Goal: Task Accomplishment & Management: Manage account settings

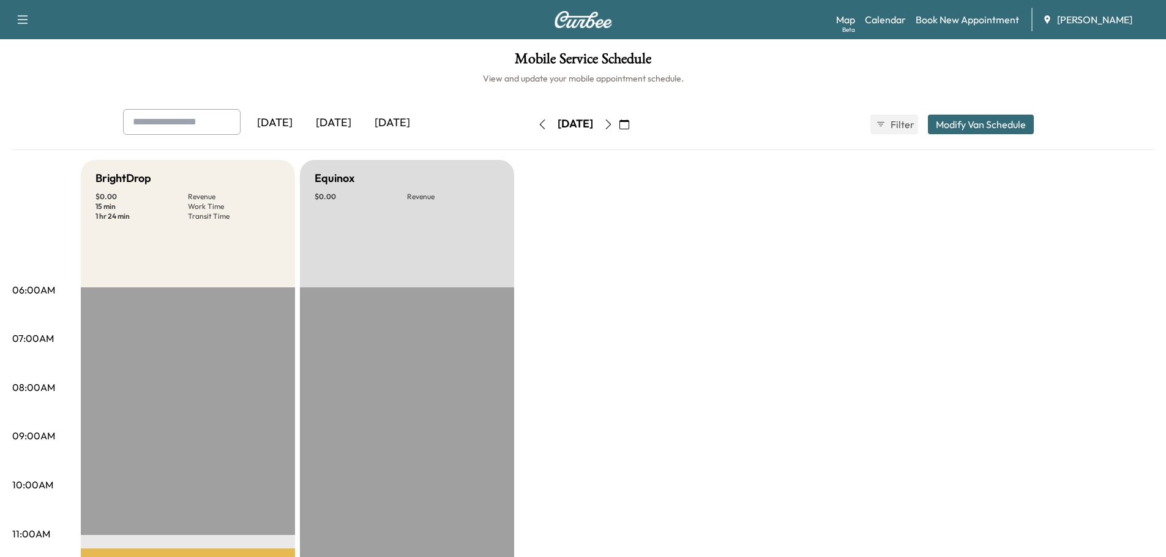
click at [399, 121] on div "[DATE]" at bounding box center [392, 123] width 59 height 28
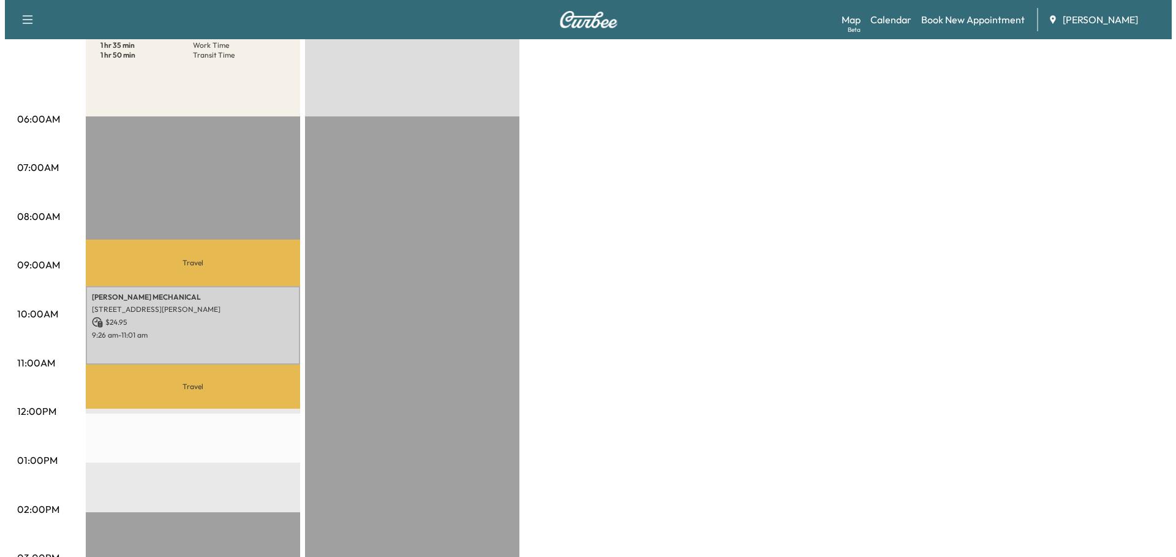
scroll to position [184, 0]
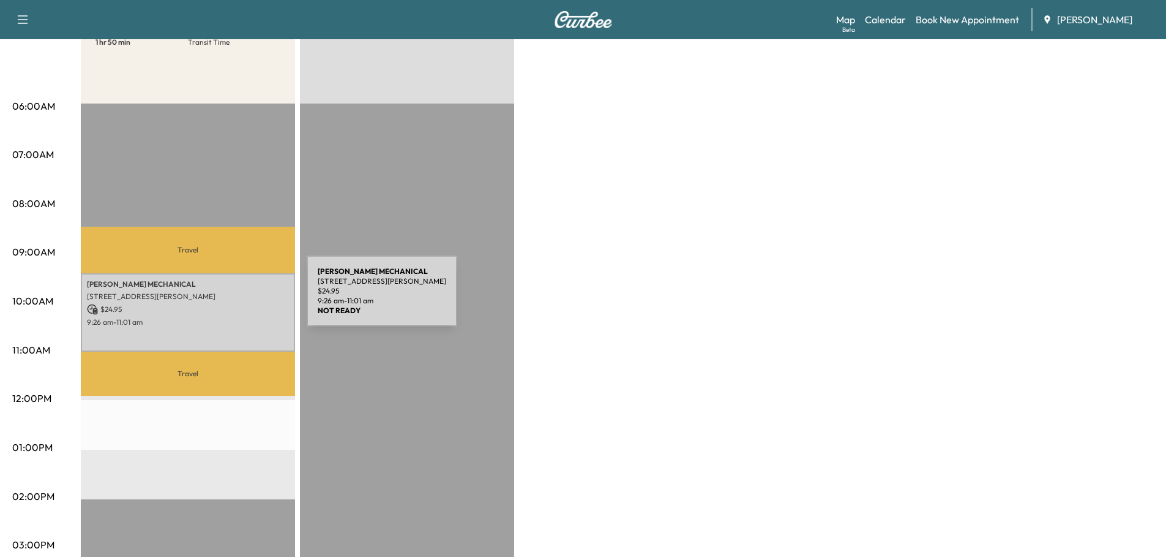
click at [218, 300] on div "[PERSON_NAME] MECHANICAL [STREET_ADDRESS][PERSON_NAME] $ 24.95 9:26 am - 11:01 …" at bounding box center [188, 312] width 214 height 78
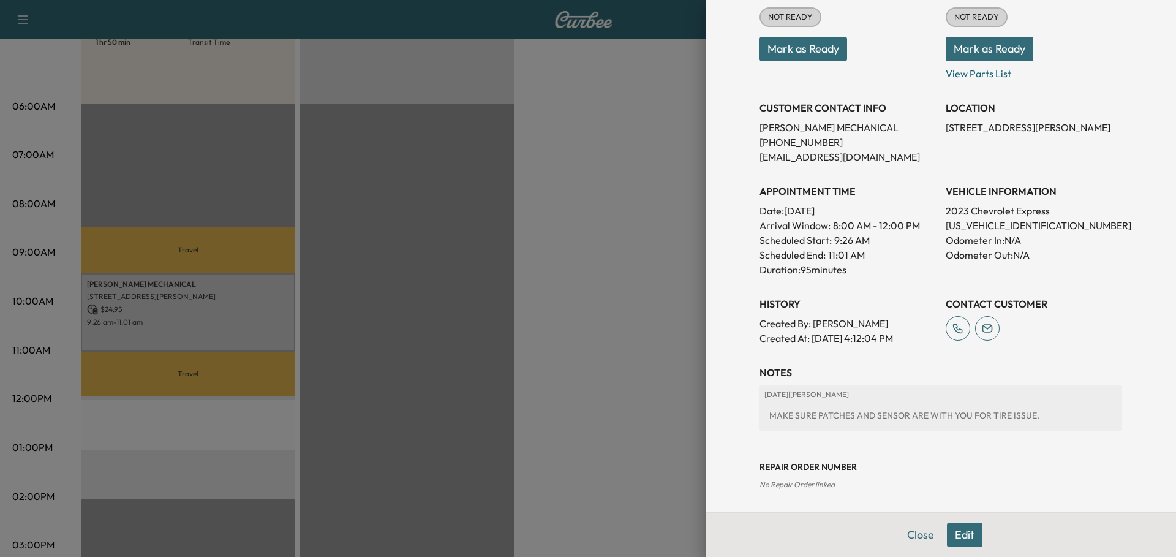
scroll to position [183, 0]
click at [960, 533] on button "Edit" at bounding box center [965, 534] width 36 height 24
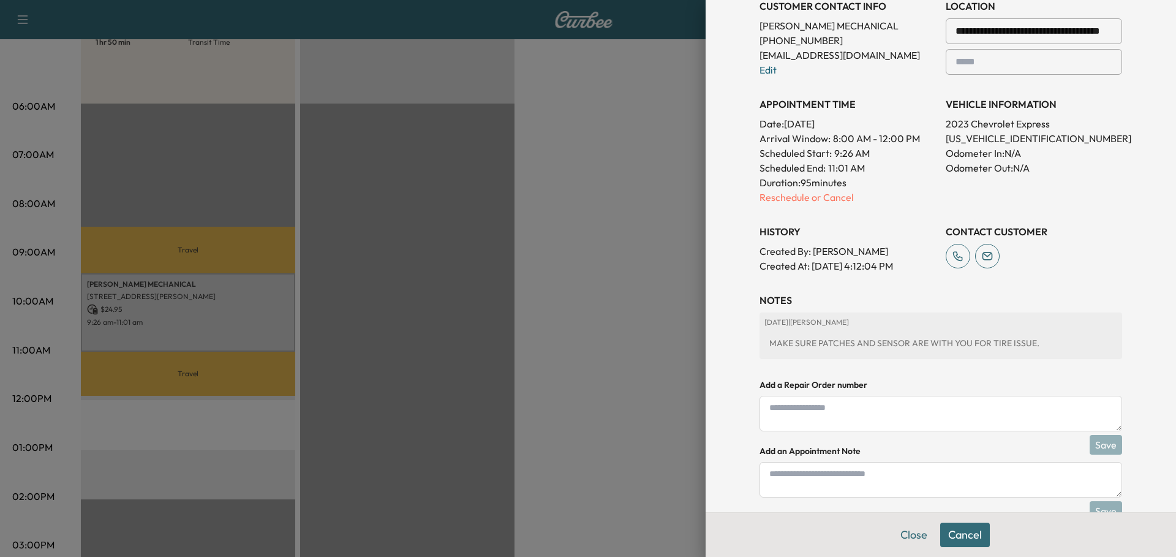
scroll to position [341, 0]
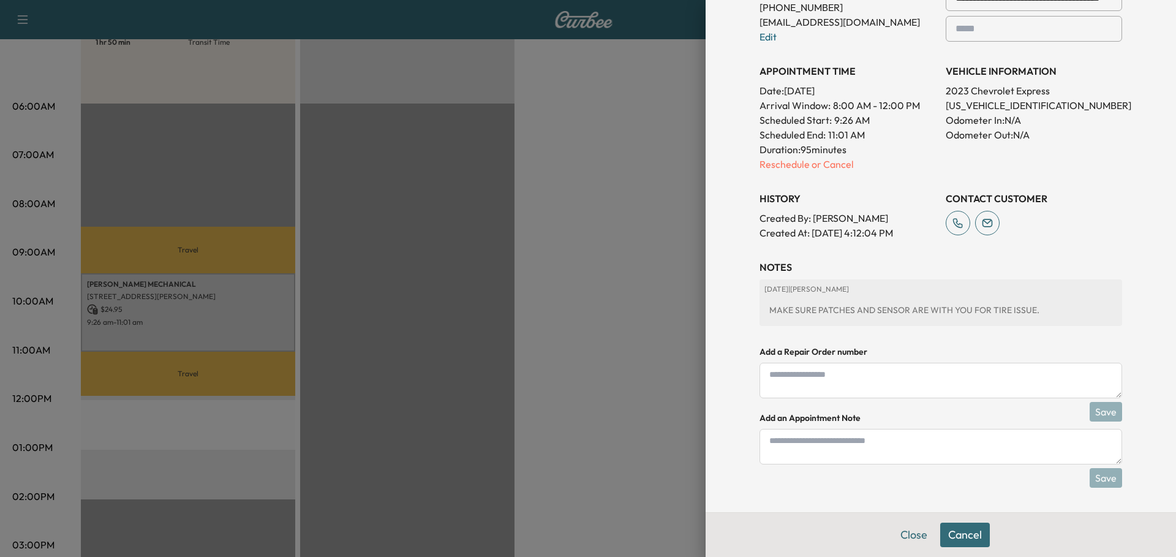
click at [803, 443] on textarea at bounding box center [940, 447] width 362 height 36
type textarea "**********"
click at [1105, 476] on button "Save" at bounding box center [1105, 478] width 32 height 20
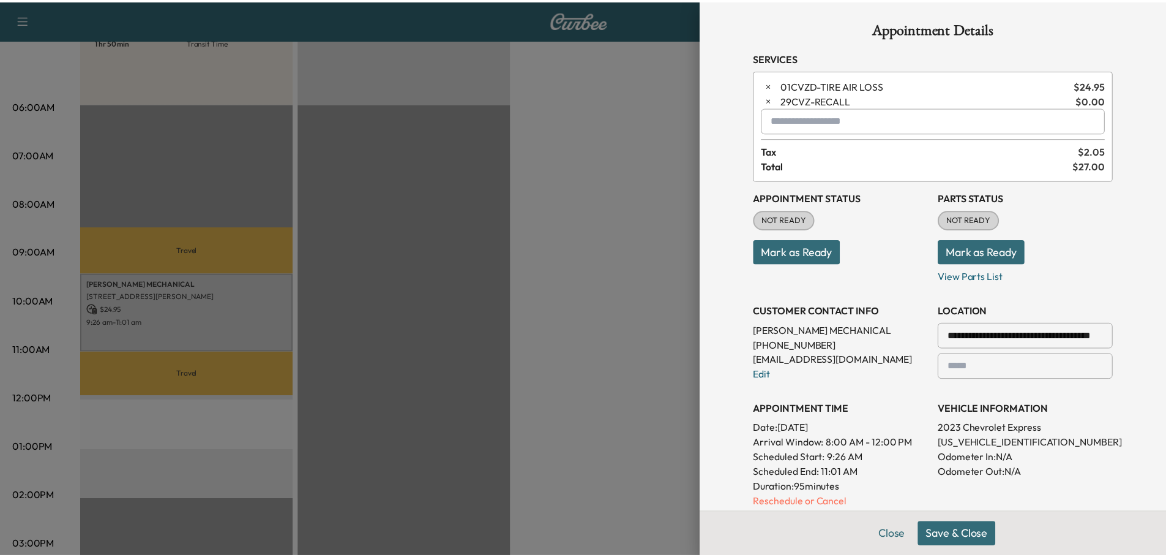
scroll to position [0, 0]
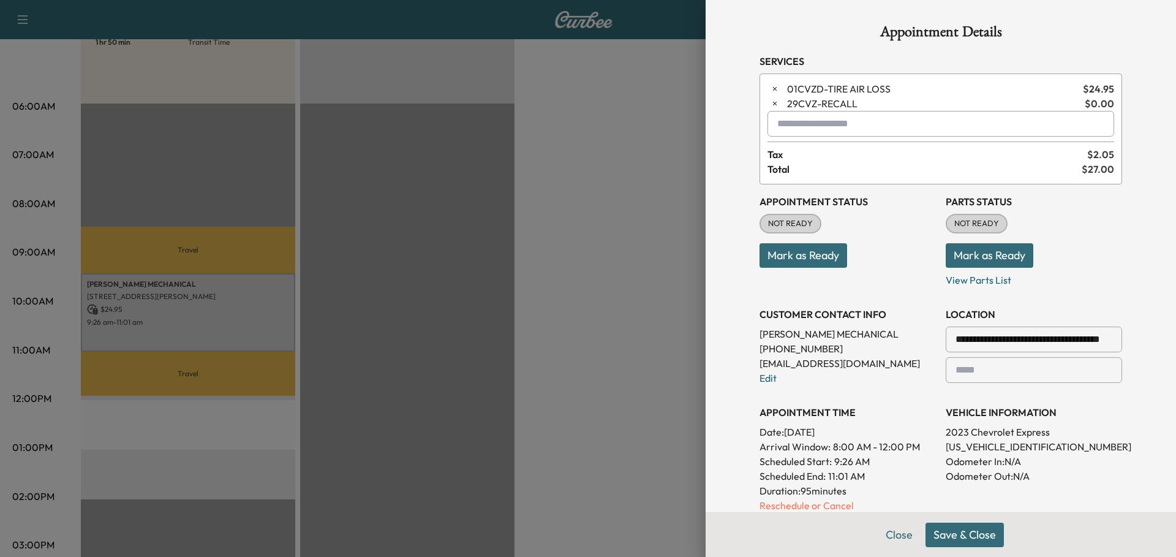
click at [811, 125] on input "text" at bounding box center [940, 124] width 347 height 26
type input "*"
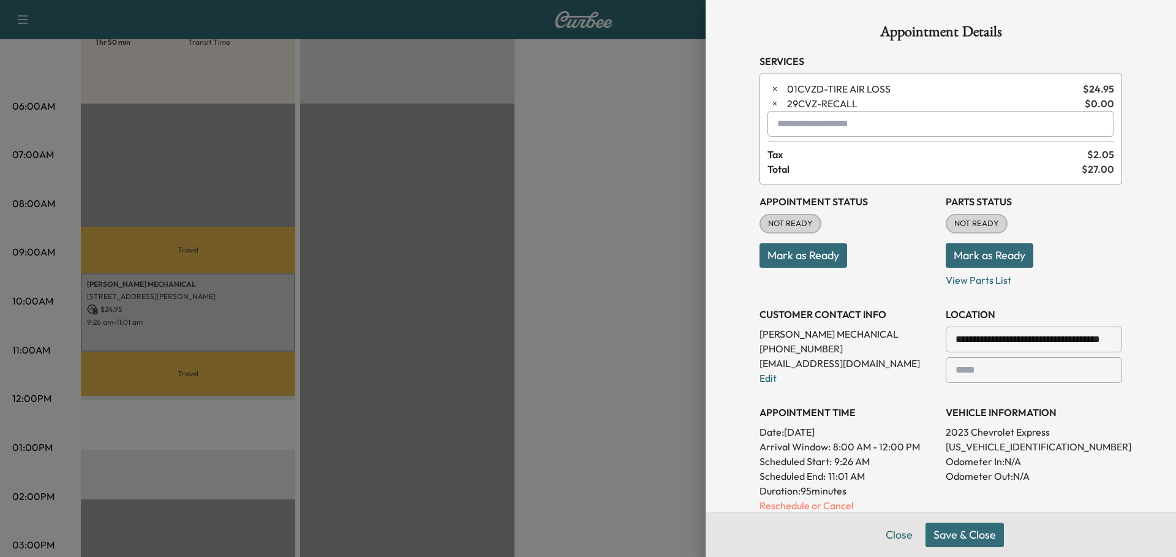
click at [972, 534] on button "Save & Close" at bounding box center [964, 534] width 78 height 24
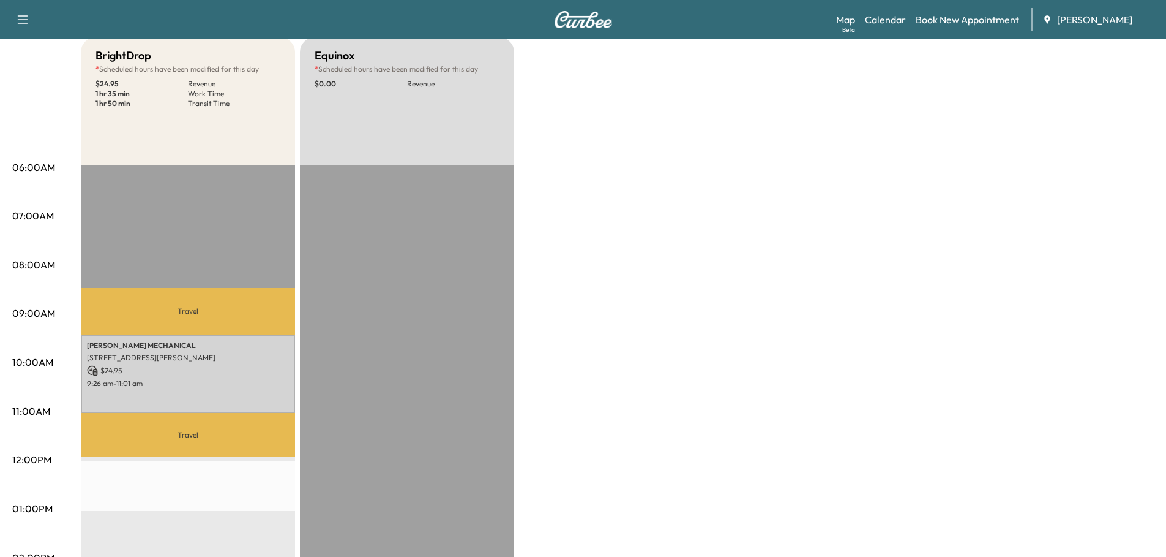
scroll to position [61, 0]
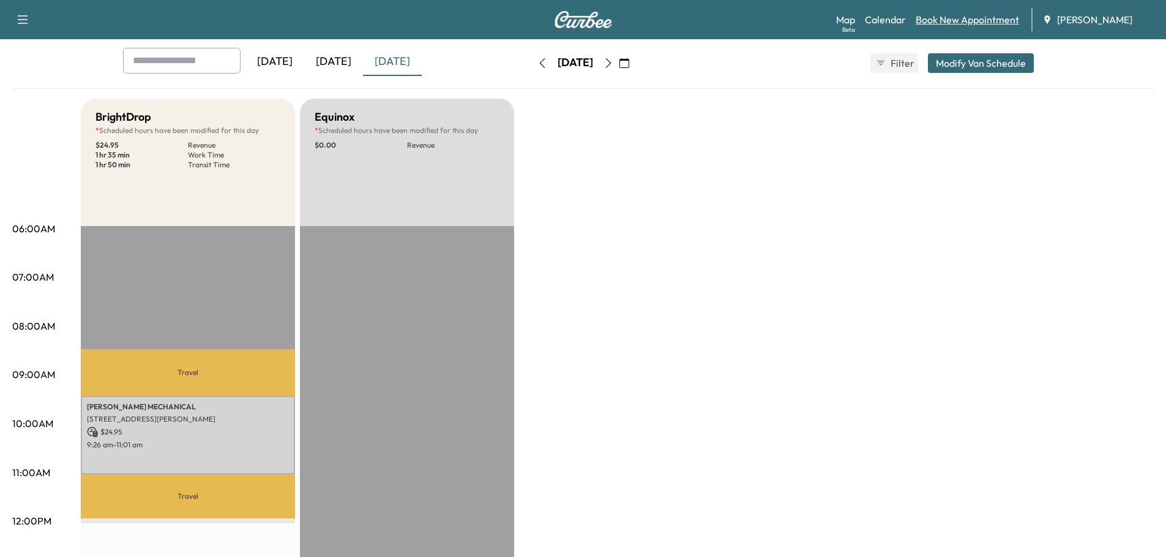
click at [972, 19] on link "Book New Appointment" at bounding box center [967, 19] width 103 height 15
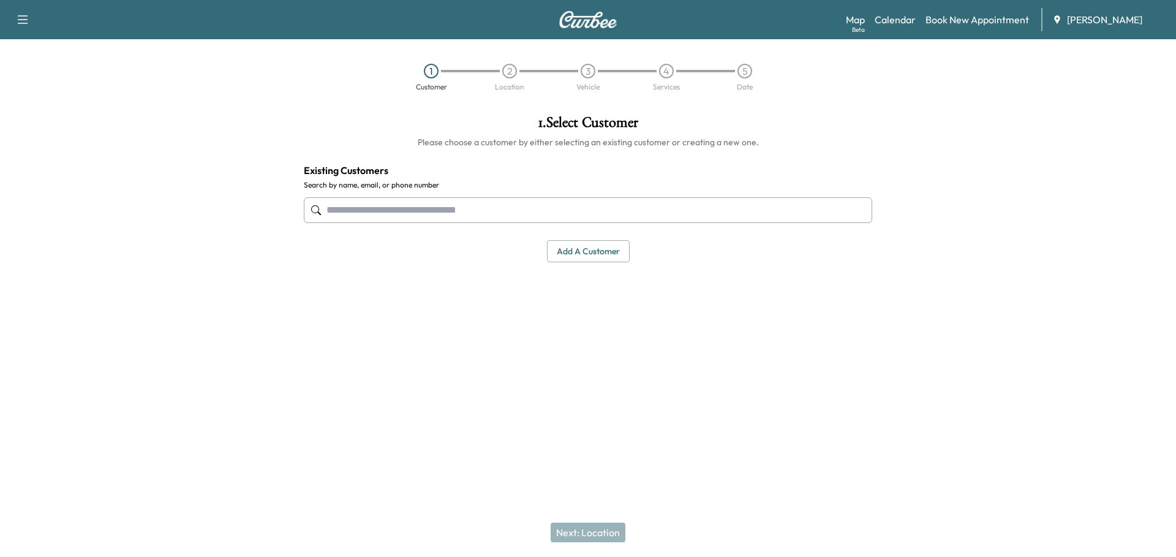
click at [575, 209] on input "text" at bounding box center [588, 210] width 568 height 26
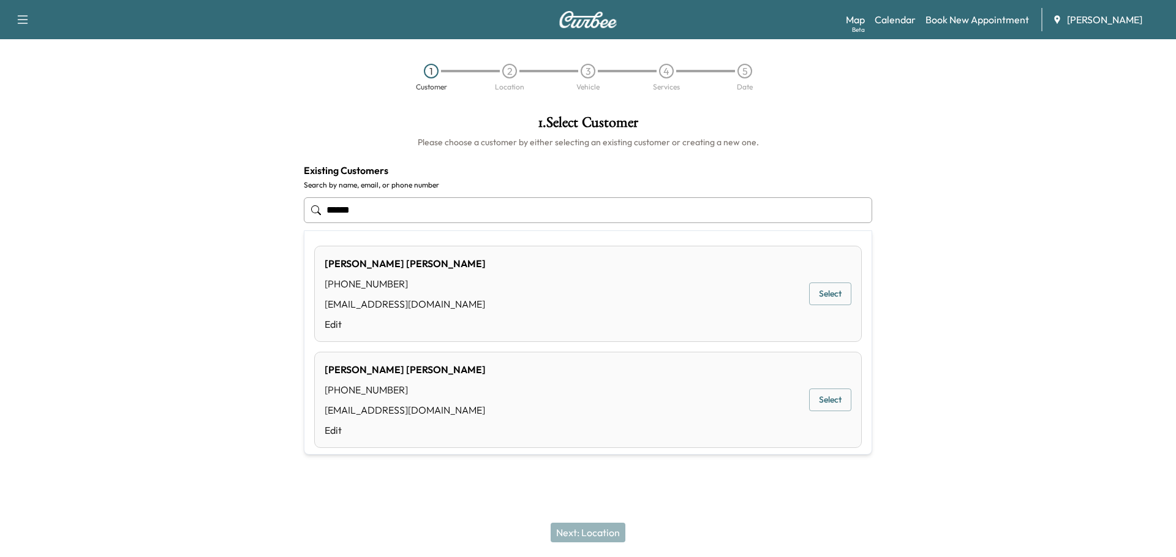
click at [481, 282] on div "[PERSON_NAME] [PHONE_NUMBER] [EMAIL_ADDRESS][DOMAIN_NAME] Edit Select" at bounding box center [587, 294] width 547 height 96
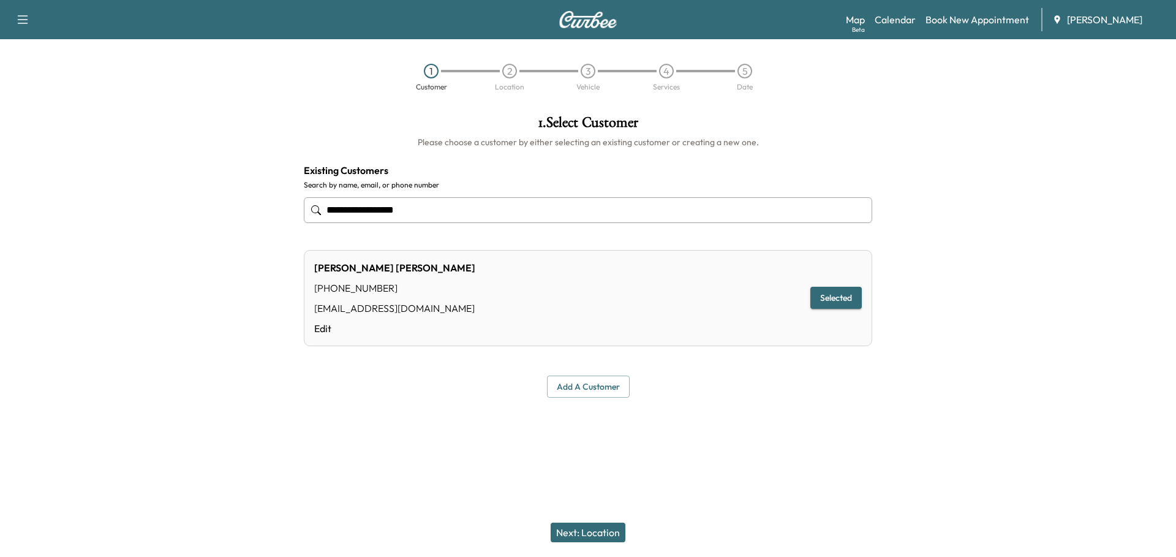
type input "**********"
click at [593, 533] on button "Next: Location" at bounding box center [587, 532] width 75 height 20
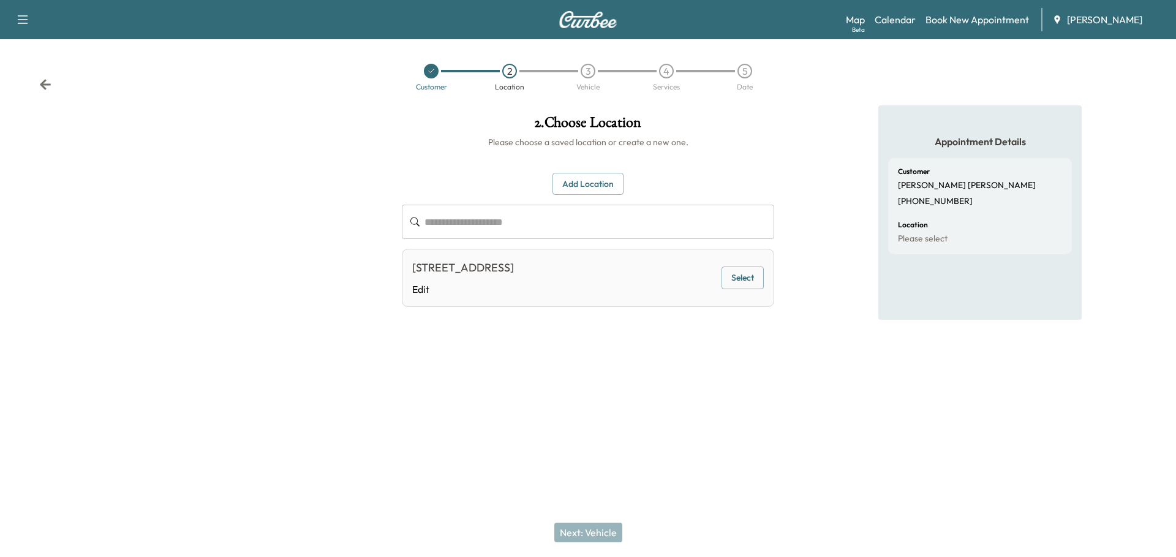
click at [743, 276] on button "Select" at bounding box center [742, 277] width 42 height 23
click at [598, 526] on button "Next: Vehicle" at bounding box center [588, 532] width 68 height 20
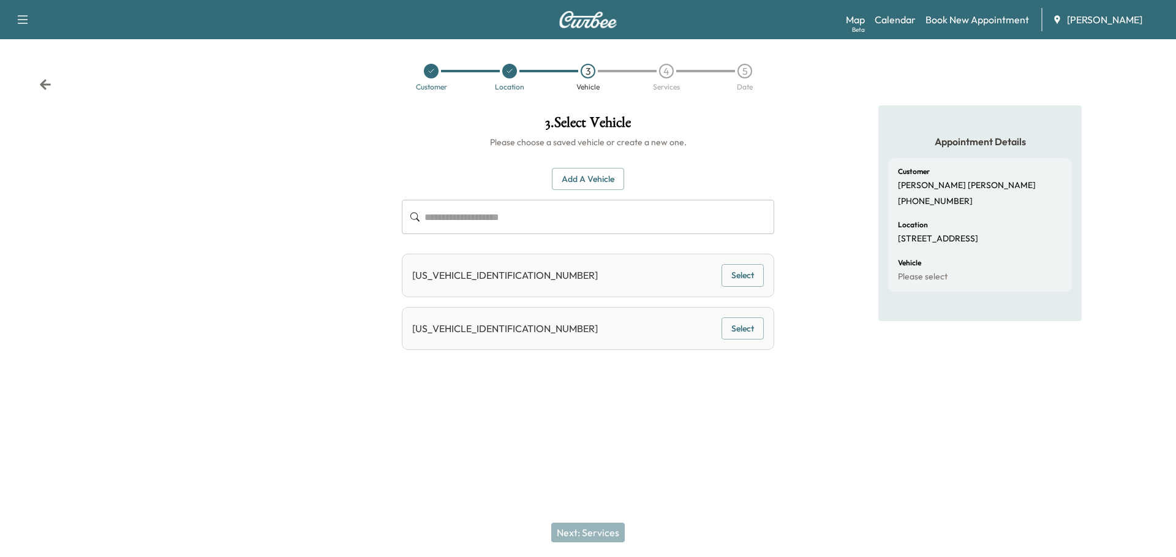
click at [744, 328] on button "Select" at bounding box center [742, 328] width 42 height 23
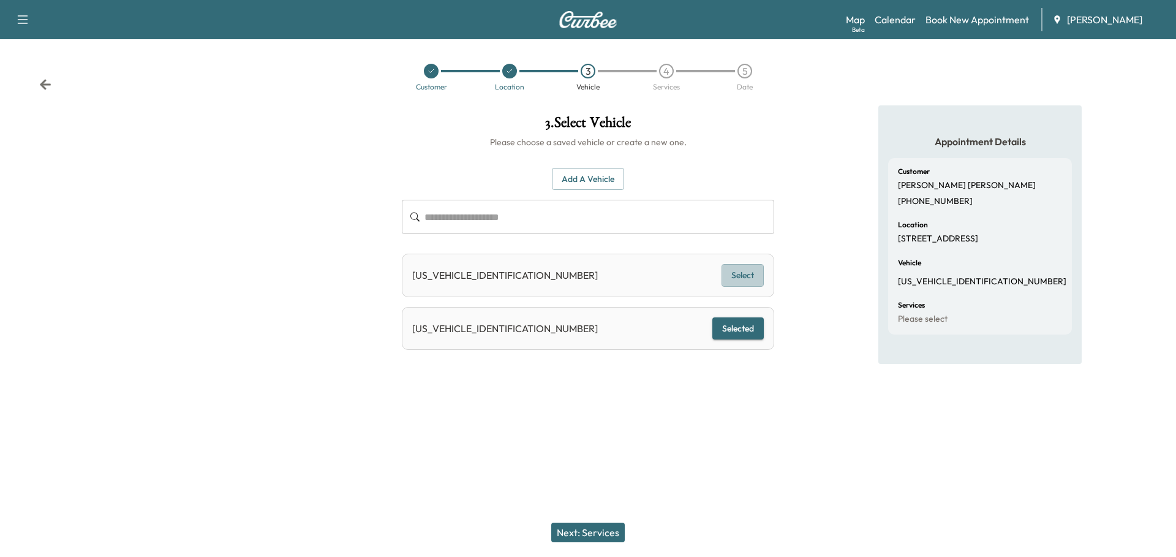
click at [745, 273] on button "Select" at bounding box center [742, 275] width 42 height 23
click at [591, 527] on button "Next: Services" at bounding box center [587, 532] width 73 height 20
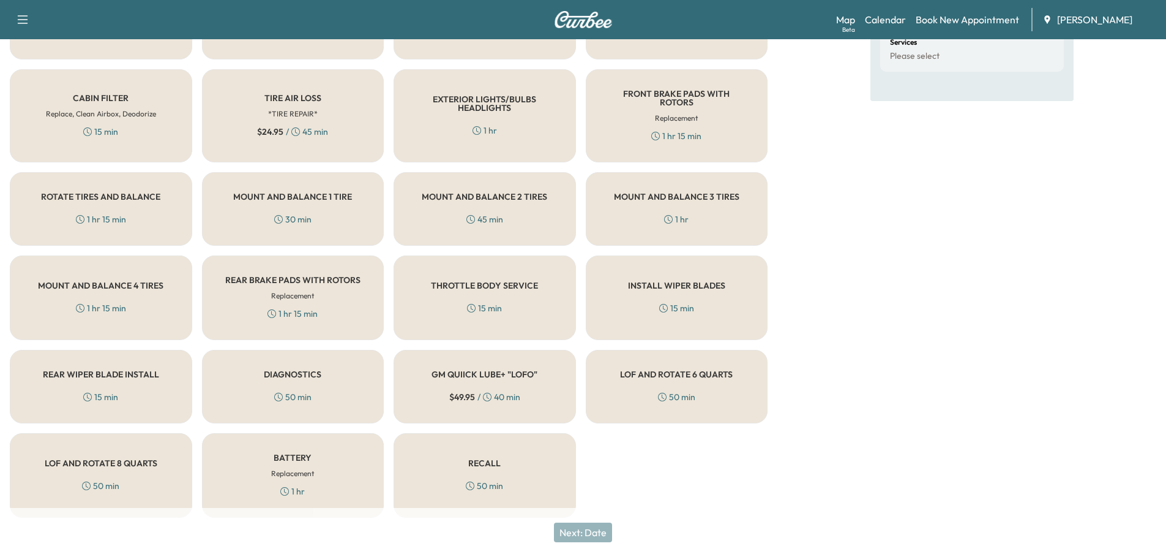
scroll to position [264, 0]
click at [498, 374] on div "GM QUIICK LUBE+ "LOFO" $ 49.95 / 40 min" at bounding box center [485, 384] width 182 height 73
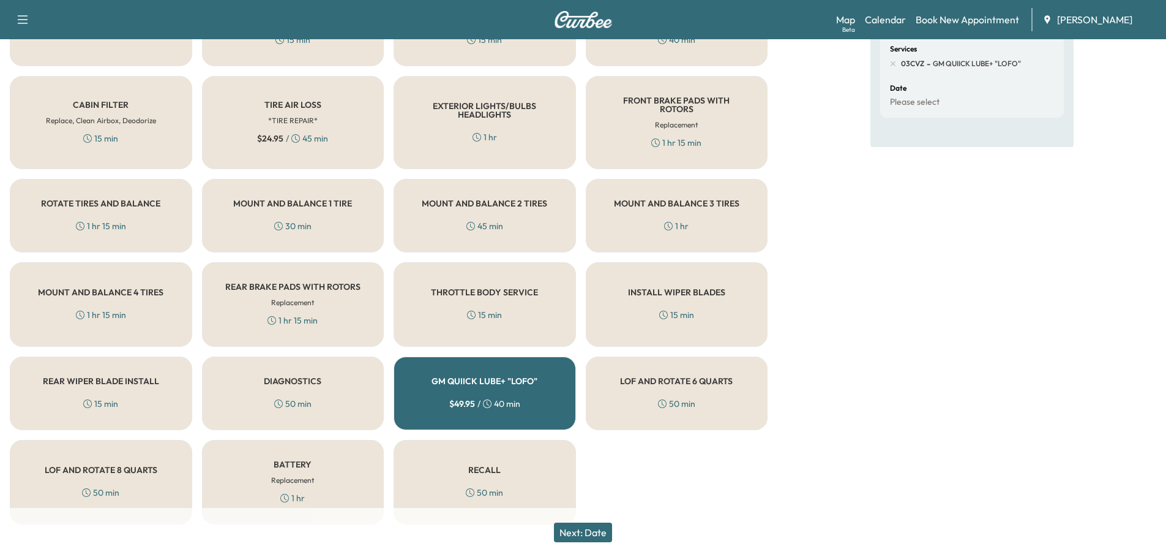
scroll to position [141, 0]
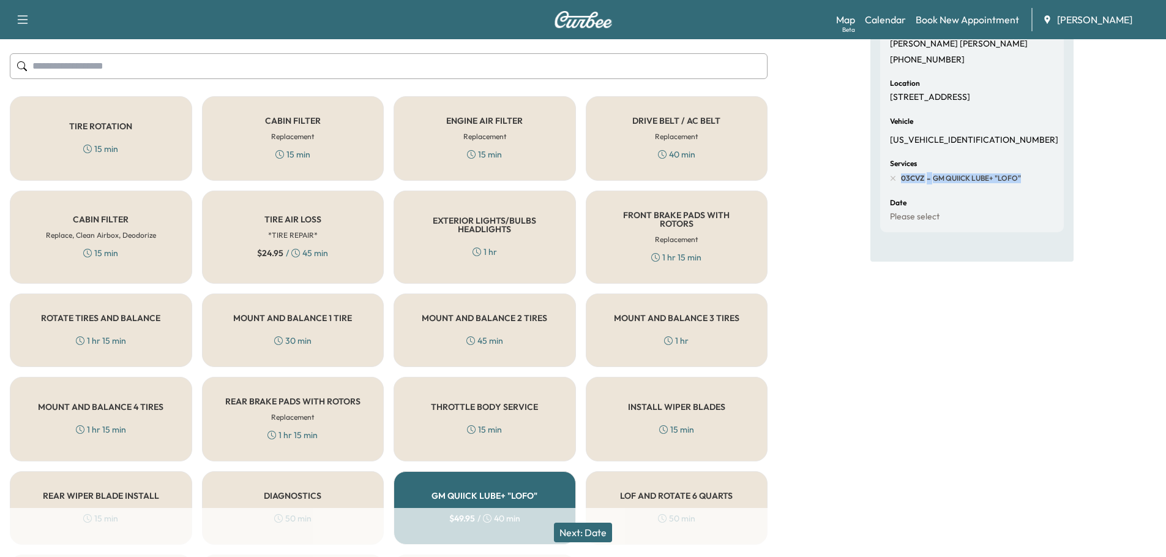
drag, startPoint x: 900, startPoint y: 190, endPoint x: 1022, endPoint y: 190, distance: 121.9
click at [1022, 184] on div "Services 03CVZ - GM QUIICK LUBE+ "LOFO"" at bounding box center [972, 172] width 164 height 24
copy div "03CVZ - GM QUIICK LUBE+ "LOFO""
click at [1003, 208] on div "Customer [PERSON_NAME] [PHONE_NUMBER] Location [STREET_ADDRESS] Vehicle [US_VEH…" at bounding box center [973, 125] width 184 height 216
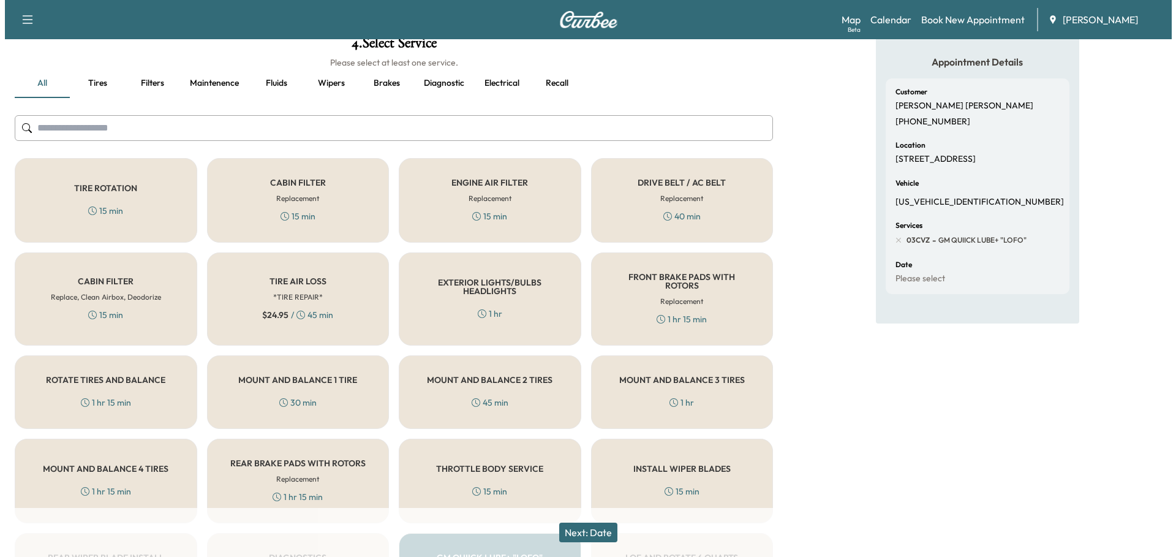
scroll to position [0, 0]
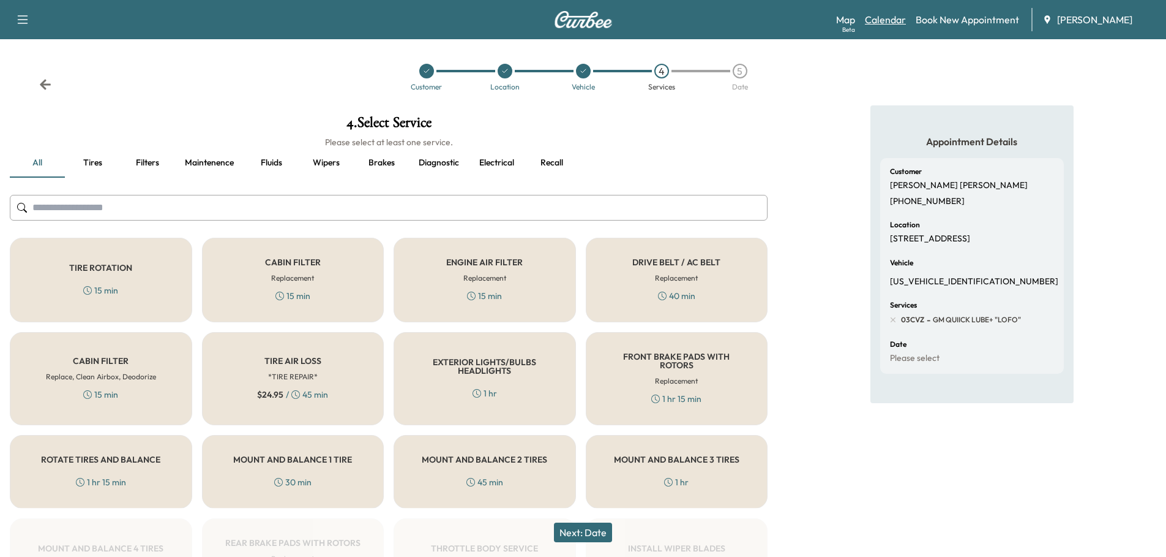
click at [890, 20] on link "Calendar" at bounding box center [885, 19] width 41 height 15
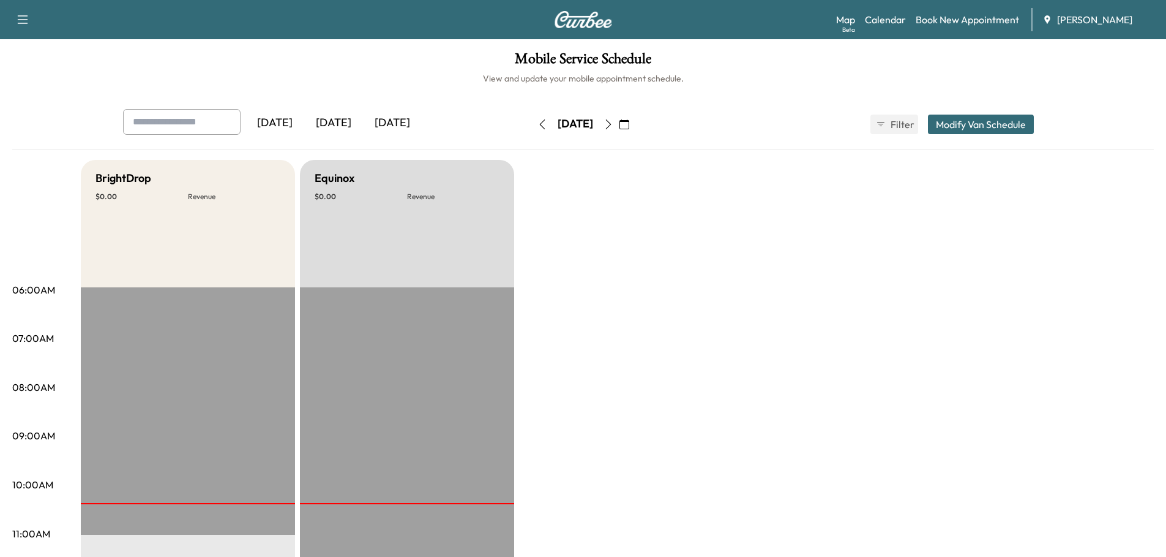
click at [395, 119] on div "[DATE]" at bounding box center [392, 123] width 59 height 28
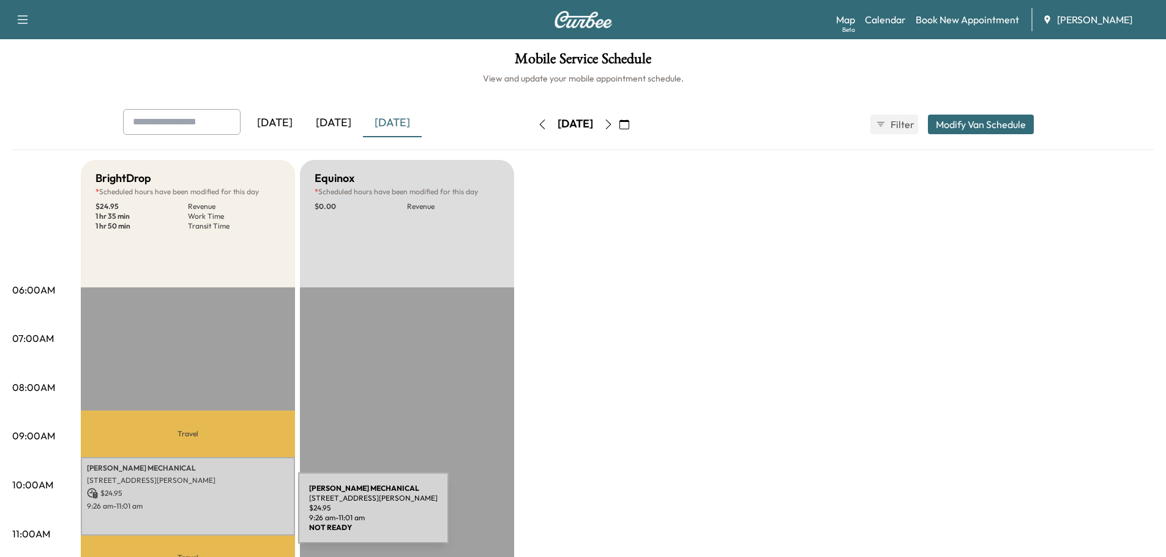
click at [211, 508] on div "[PERSON_NAME] MECHANICAL [STREET_ADDRESS][PERSON_NAME] $ 24.95 9:26 am - 11:01 …" at bounding box center [188, 496] width 214 height 78
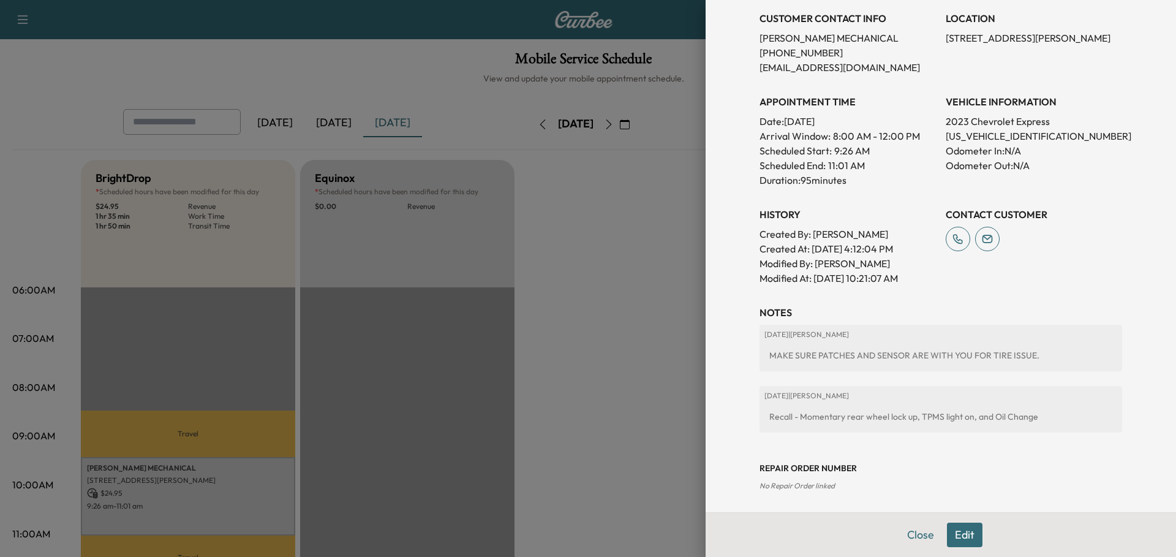
scroll to position [274, 0]
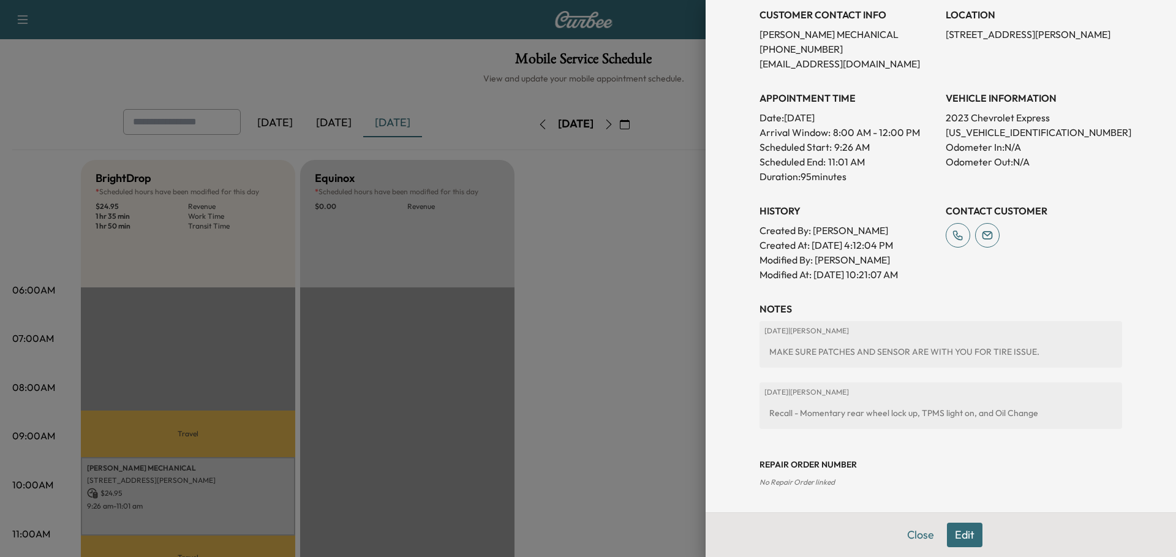
drag, startPoint x: 957, startPoint y: 533, endPoint x: 961, endPoint y: 440, distance: 93.2
click at [957, 532] on button "Edit" at bounding box center [965, 534] width 36 height 24
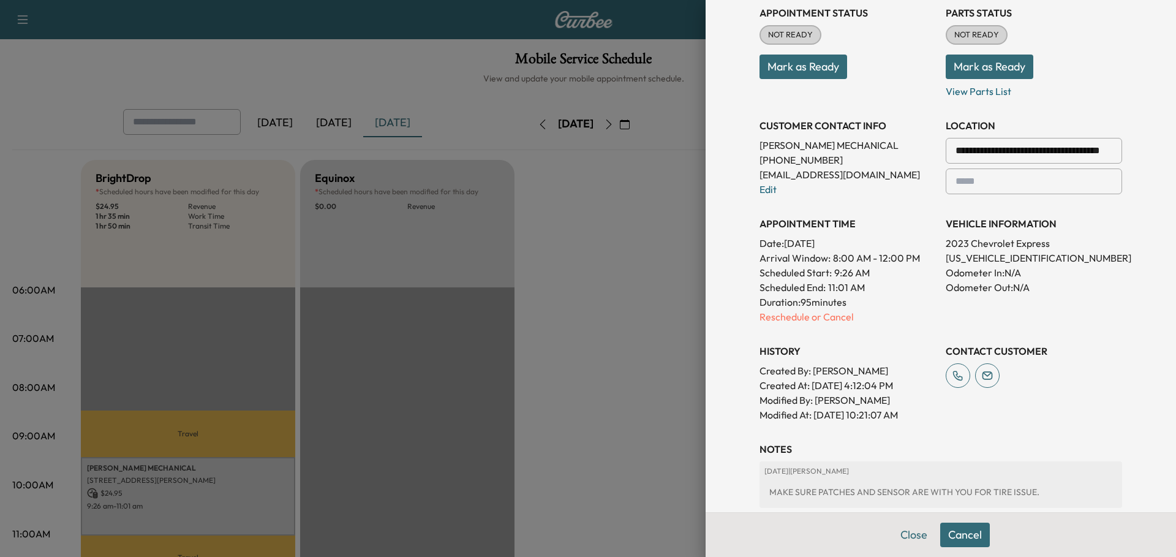
scroll to position [0, 0]
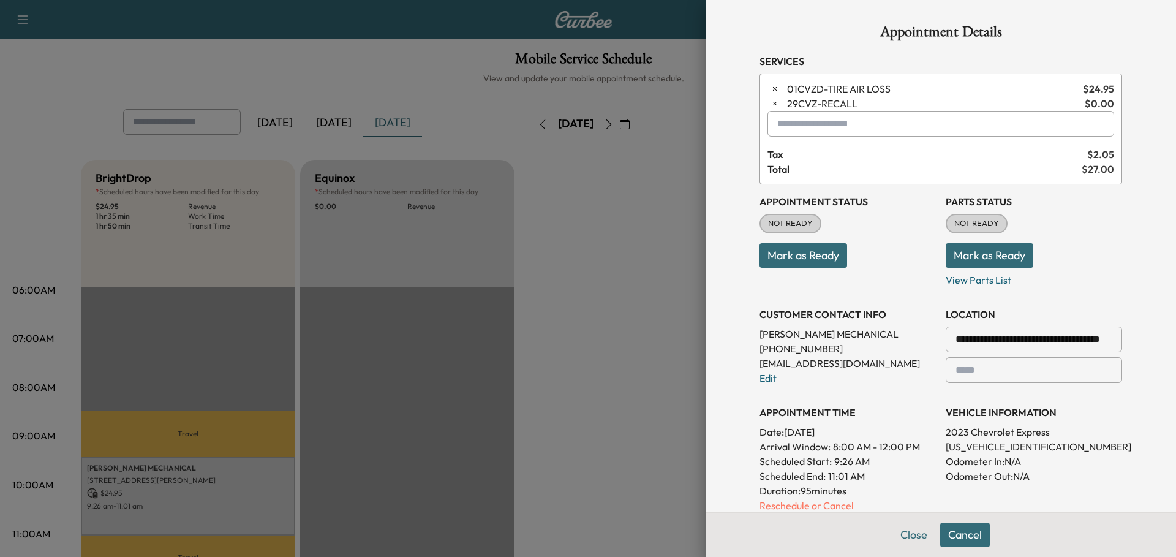
click at [804, 121] on input "text" at bounding box center [940, 124] width 347 height 26
paste input "**********"
drag, startPoint x: 940, startPoint y: 124, endPoint x: 663, endPoint y: 103, distance: 277.6
click at [663, 103] on div "**********" at bounding box center [588, 278] width 1176 height 557
type input "*"
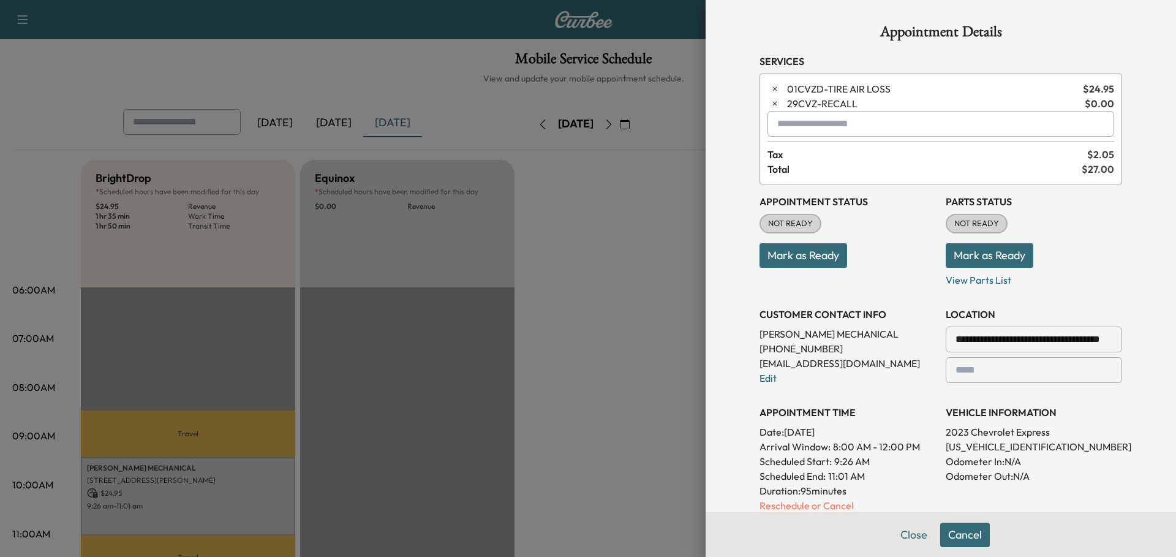
click at [812, 122] on input "text" at bounding box center [940, 124] width 347 height 26
type input "*"
type input "**"
click at [777, 145] on div "No results" at bounding box center [931, 153] width 345 height 32
click at [786, 154] on div "No results" at bounding box center [931, 153] width 345 height 32
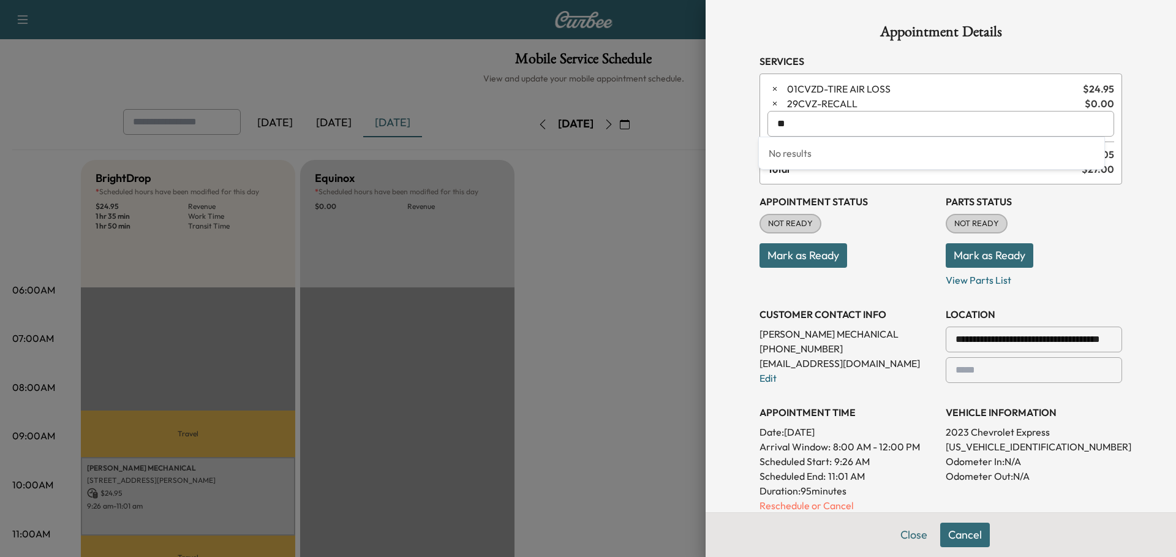
click at [786, 122] on input "**" at bounding box center [940, 124] width 347 height 26
drag, startPoint x: 811, startPoint y: 121, endPoint x: 683, endPoint y: 110, distance: 127.9
click at [685, 110] on div "**********" at bounding box center [588, 278] width 1176 height 557
click at [562, 387] on div at bounding box center [588, 278] width 1176 height 557
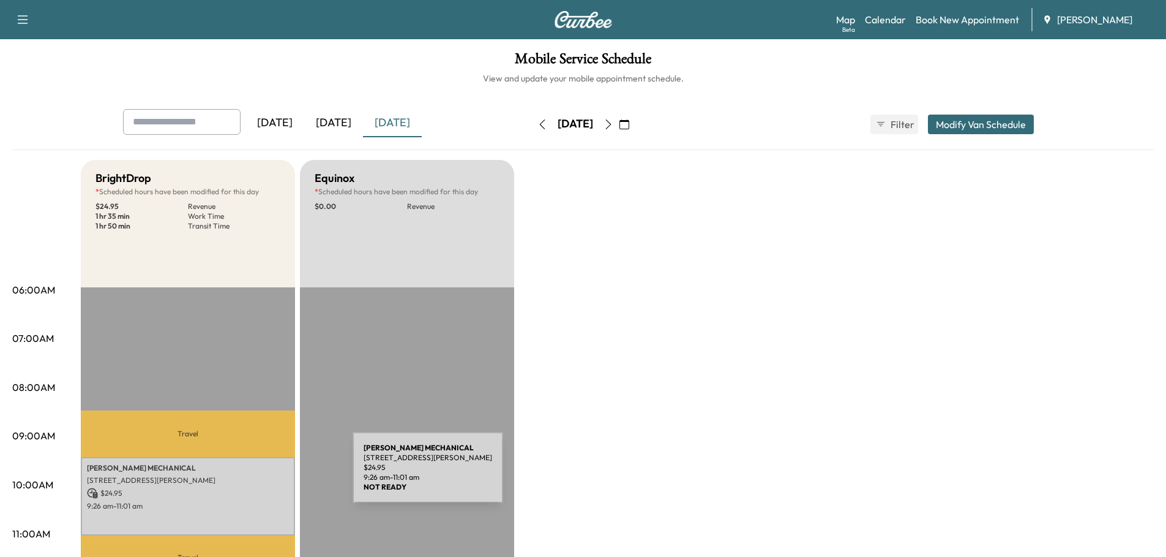
click at [265, 475] on p "[STREET_ADDRESS][PERSON_NAME]" at bounding box center [188, 480] width 202 height 10
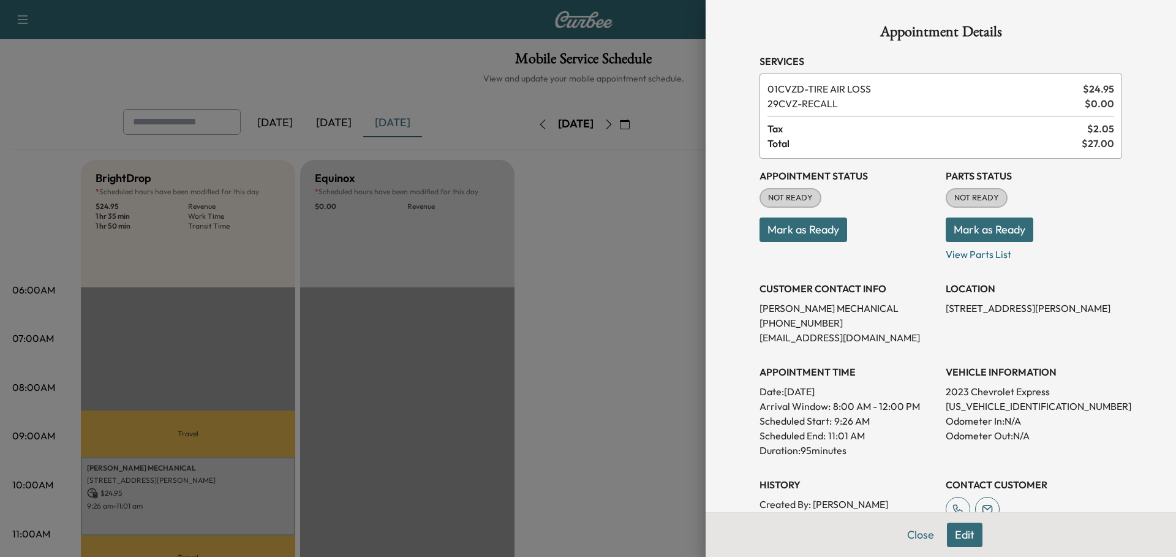
click at [968, 403] on p "[US_VEHICLE_IDENTIFICATION_NUMBER]" at bounding box center [1033, 406] width 176 height 15
copy p "[US_VEHICLE_IDENTIFICATION_NUMBER]"
